Goal: Obtain resource: Download file/media

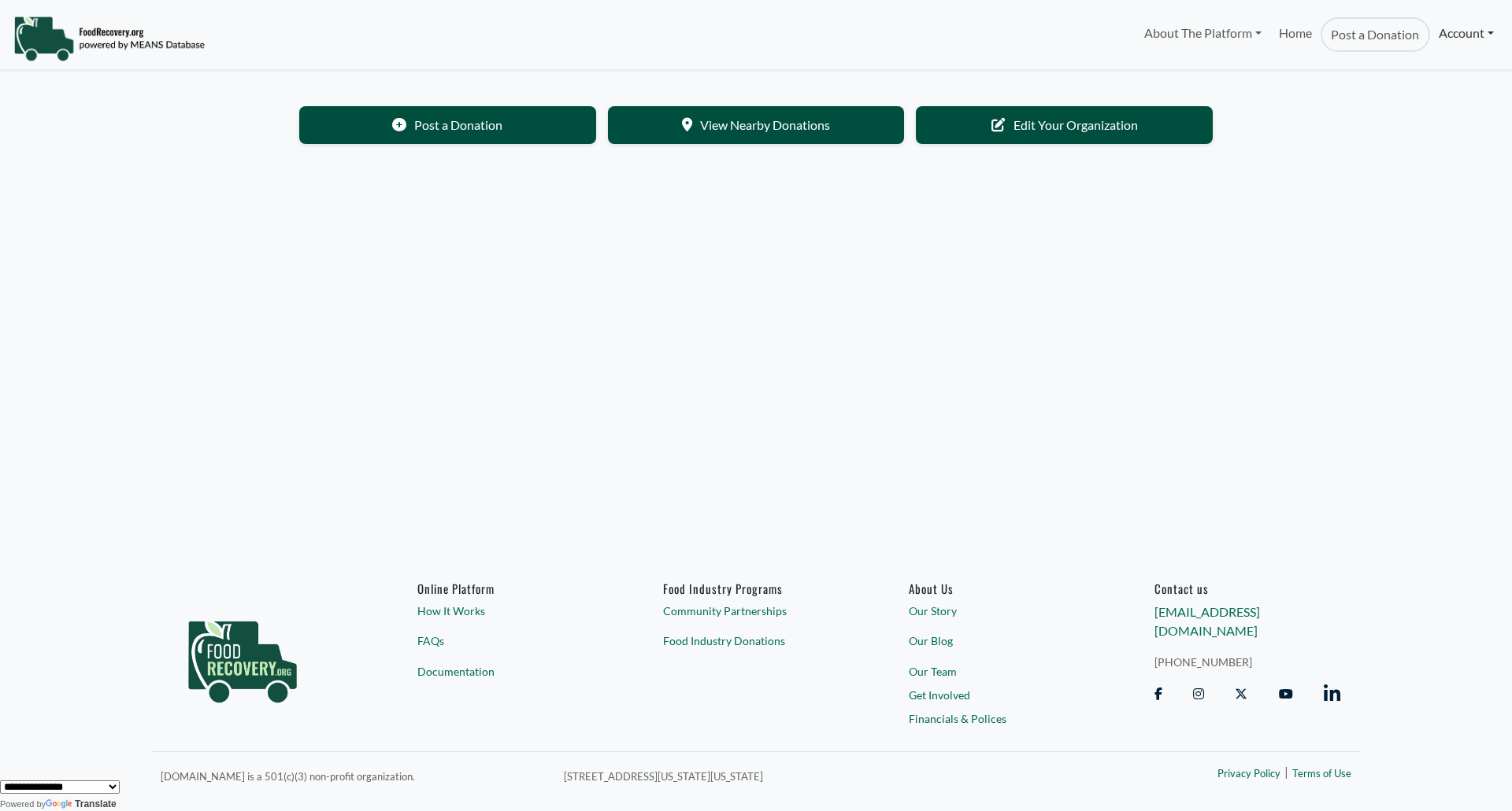
click at [1469, 27] on link "Account" at bounding box center [1466, 32] width 73 height 32
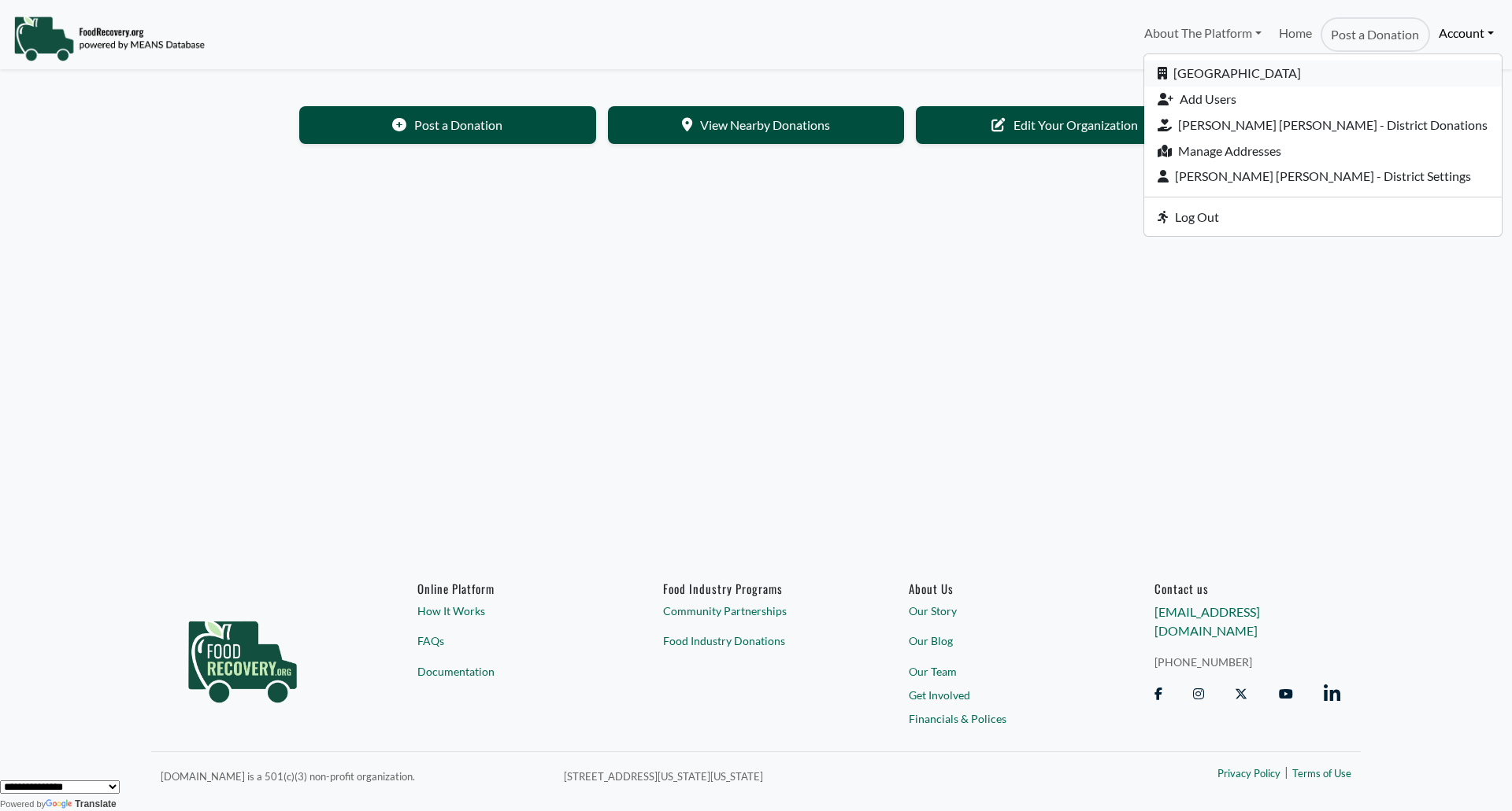
click at [1262, 69] on link "[GEOGRAPHIC_DATA]" at bounding box center [1323, 73] width 358 height 26
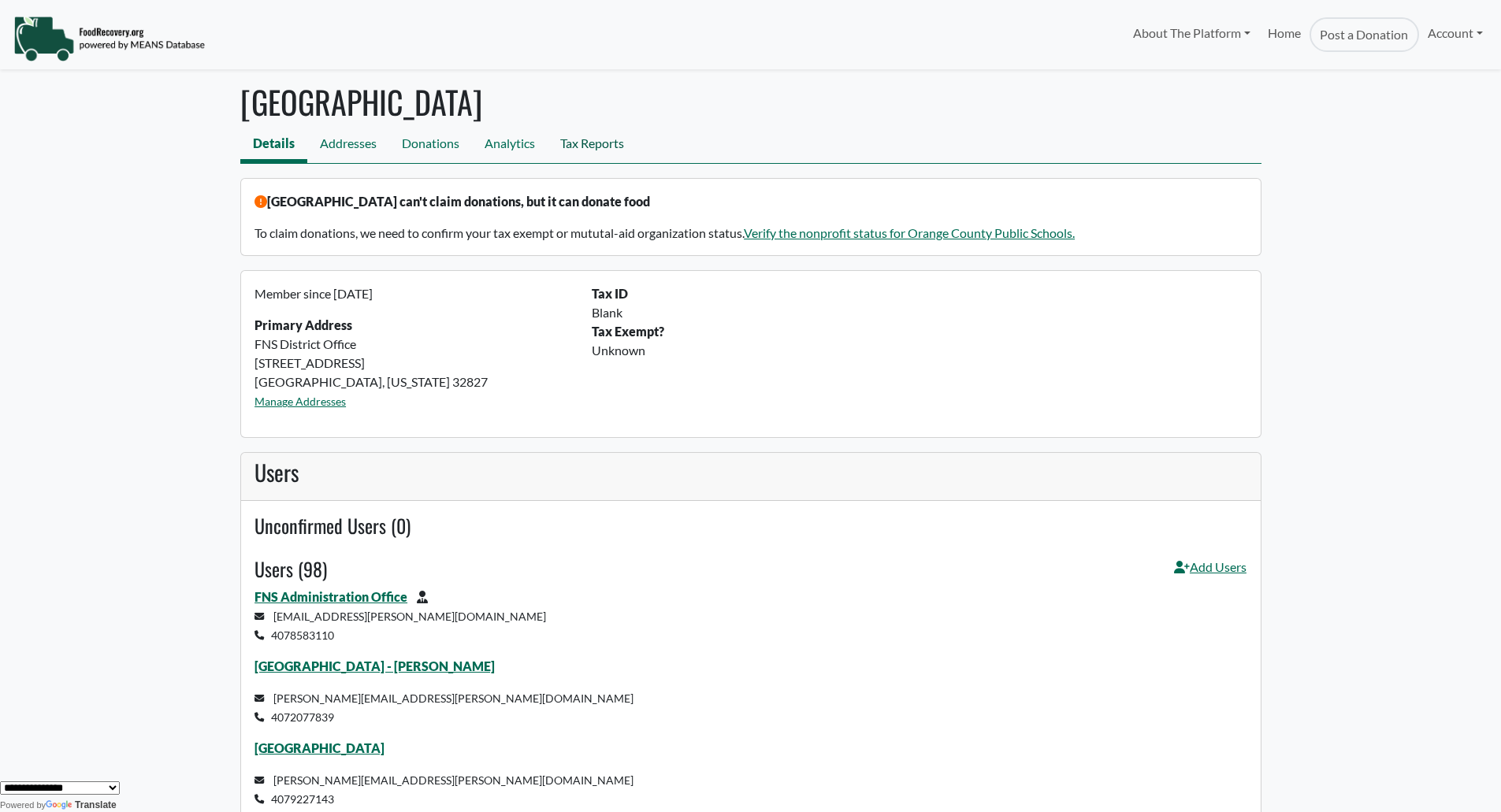
click at [587, 148] on link "Tax Reports" at bounding box center [592, 146] width 89 height 36
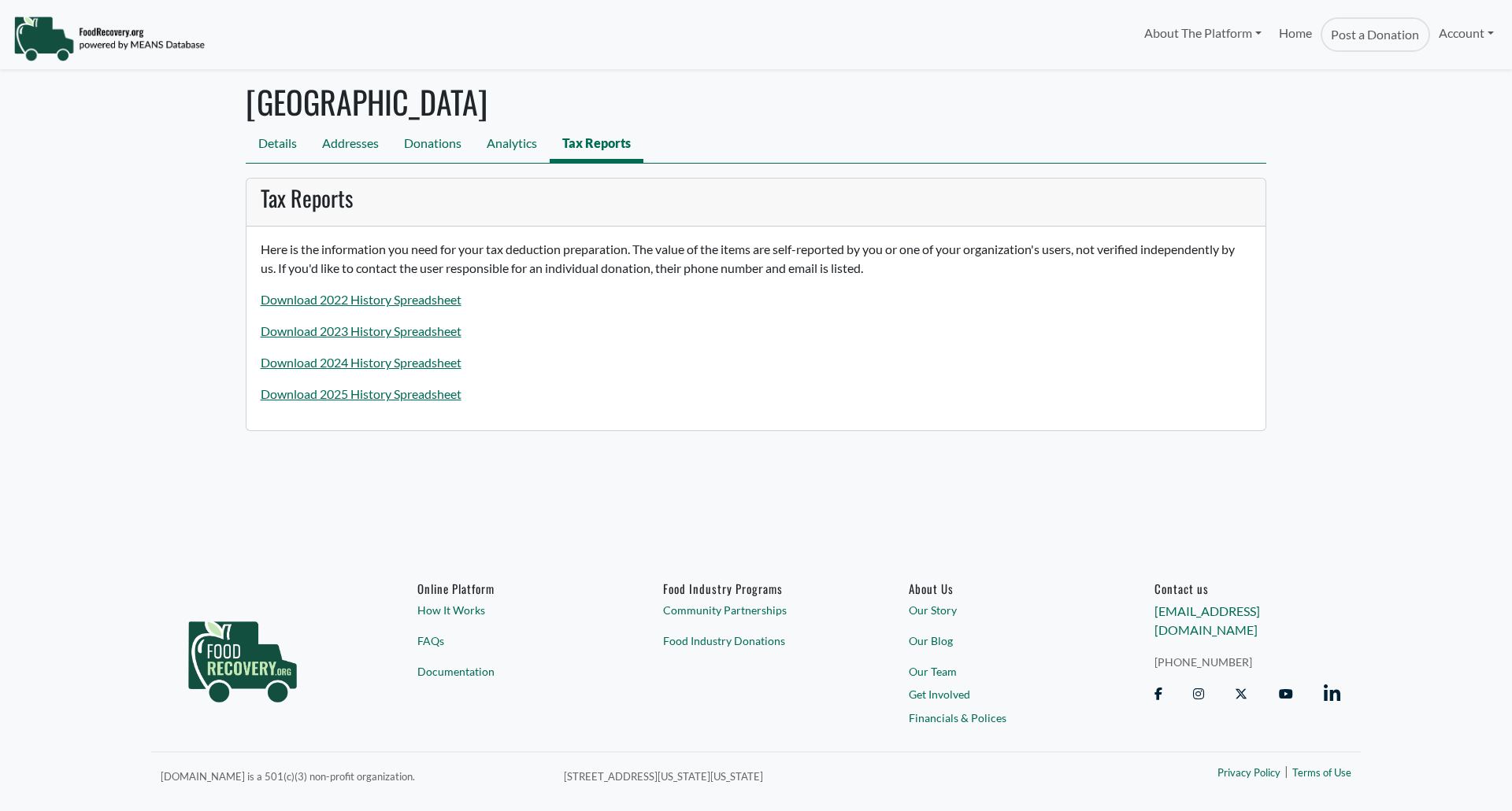
select select "Language Translate Widget"
click at [369, 390] on link "Download 2025 History Spreadsheet" at bounding box center [360, 394] width 201 height 15
